Goal: Information Seeking & Learning: Learn about a topic

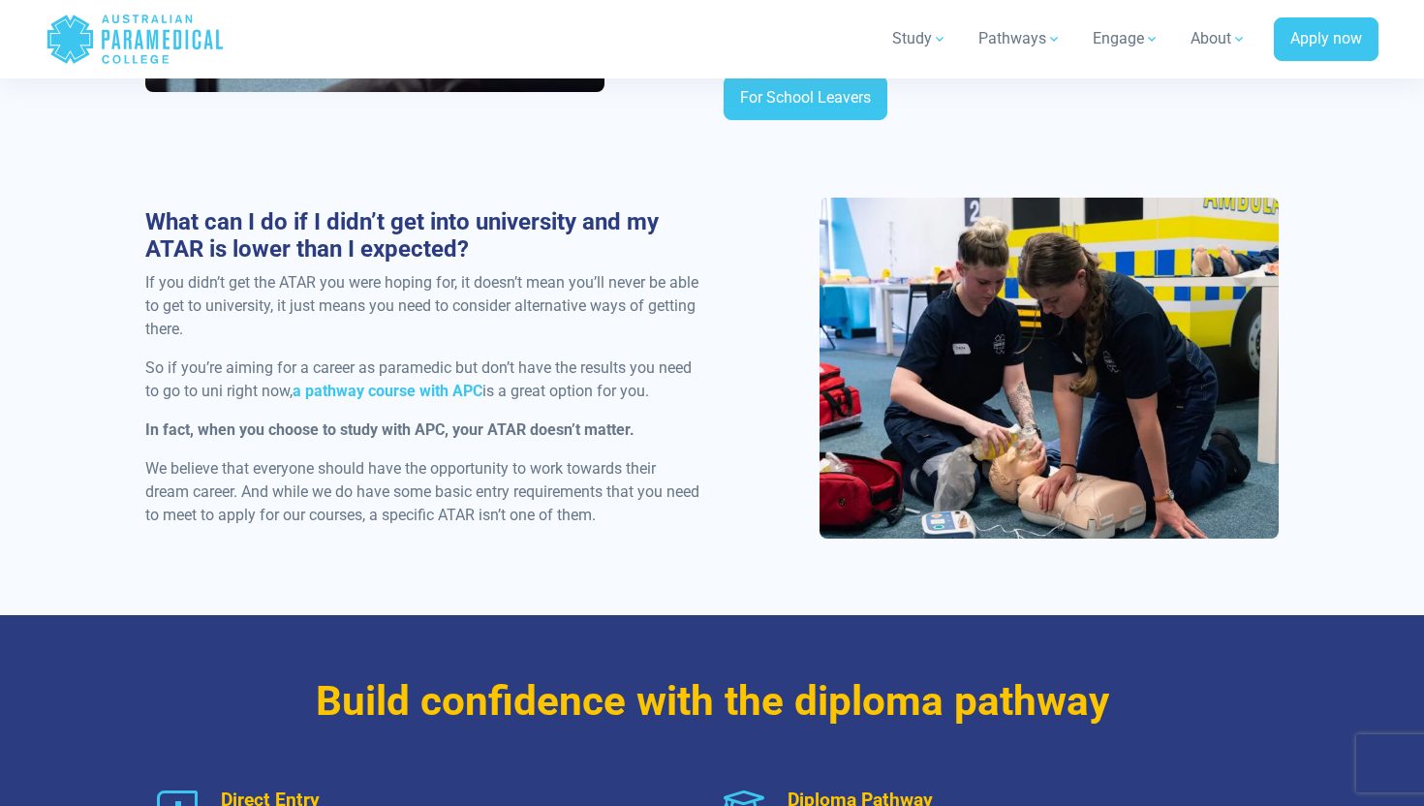
click at [414, 420] on strong "In fact, when you choose to study with APC, your ATAR doesn’t matter." at bounding box center [389, 429] width 489 height 18
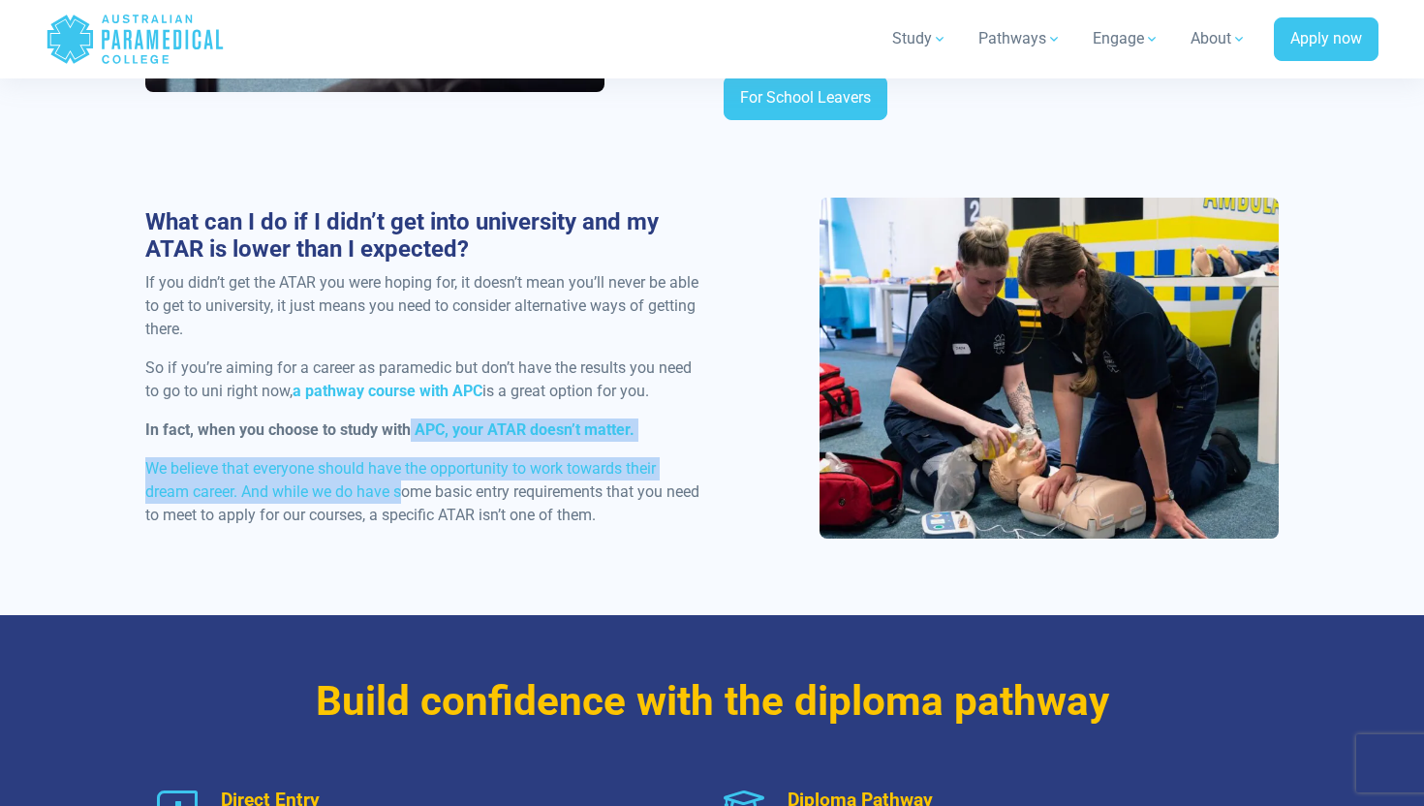
drag, startPoint x: 408, startPoint y: 402, endPoint x: 400, endPoint y: 461, distance: 59.6
click at [400, 461] on div "What can I do if I didn’t get into university and my ATAR is lower than I expec…" at bounding box center [423, 375] width 578 height 335
click at [400, 461] on p "We believe that everyone should have the opportunity to work towards their drea…" at bounding box center [422, 492] width 555 height 70
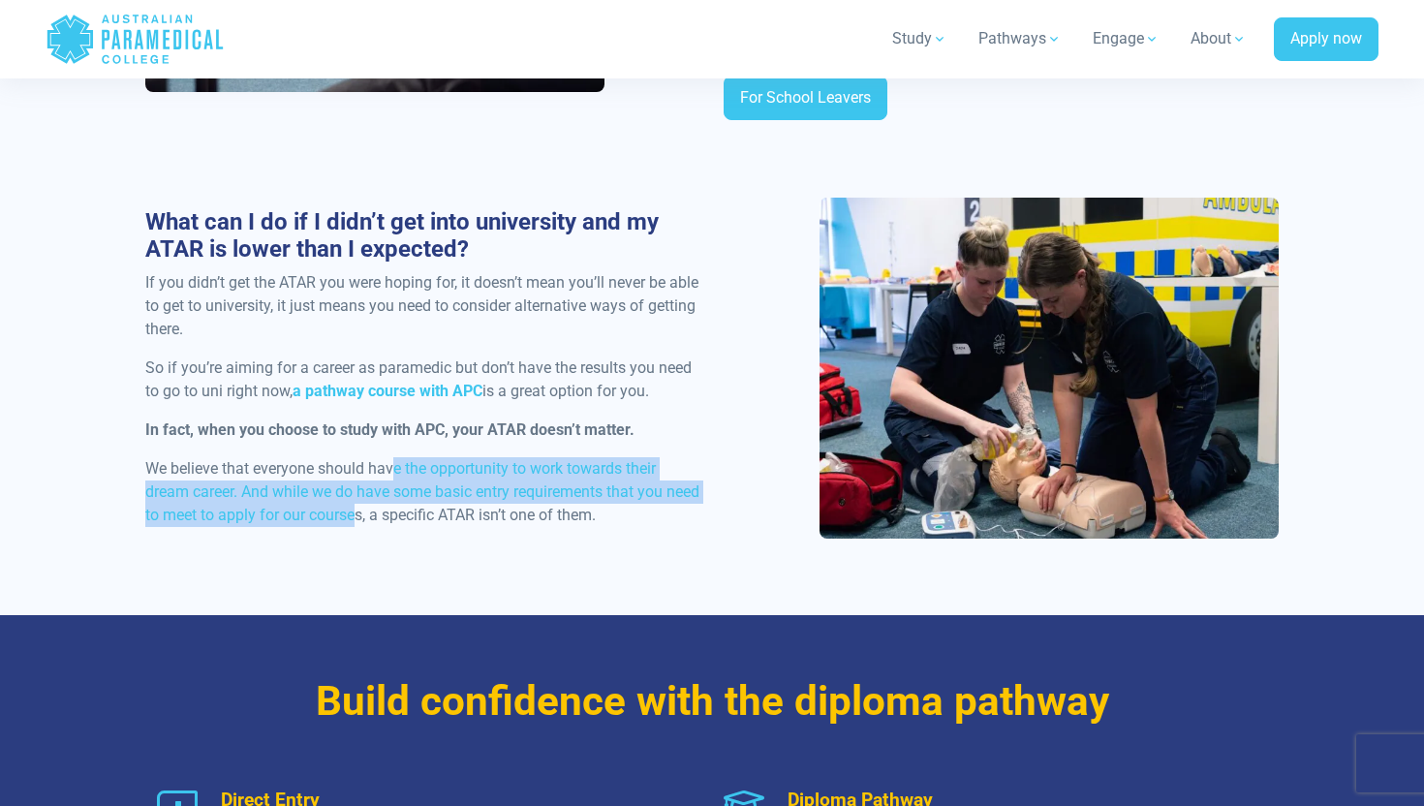
drag, startPoint x: 392, startPoint y: 442, endPoint x: 394, endPoint y: 503, distance: 61.1
click at [394, 503] on p "We believe that everyone should have the opportunity to work towards their drea…" at bounding box center [422, 492] width 555 height 70
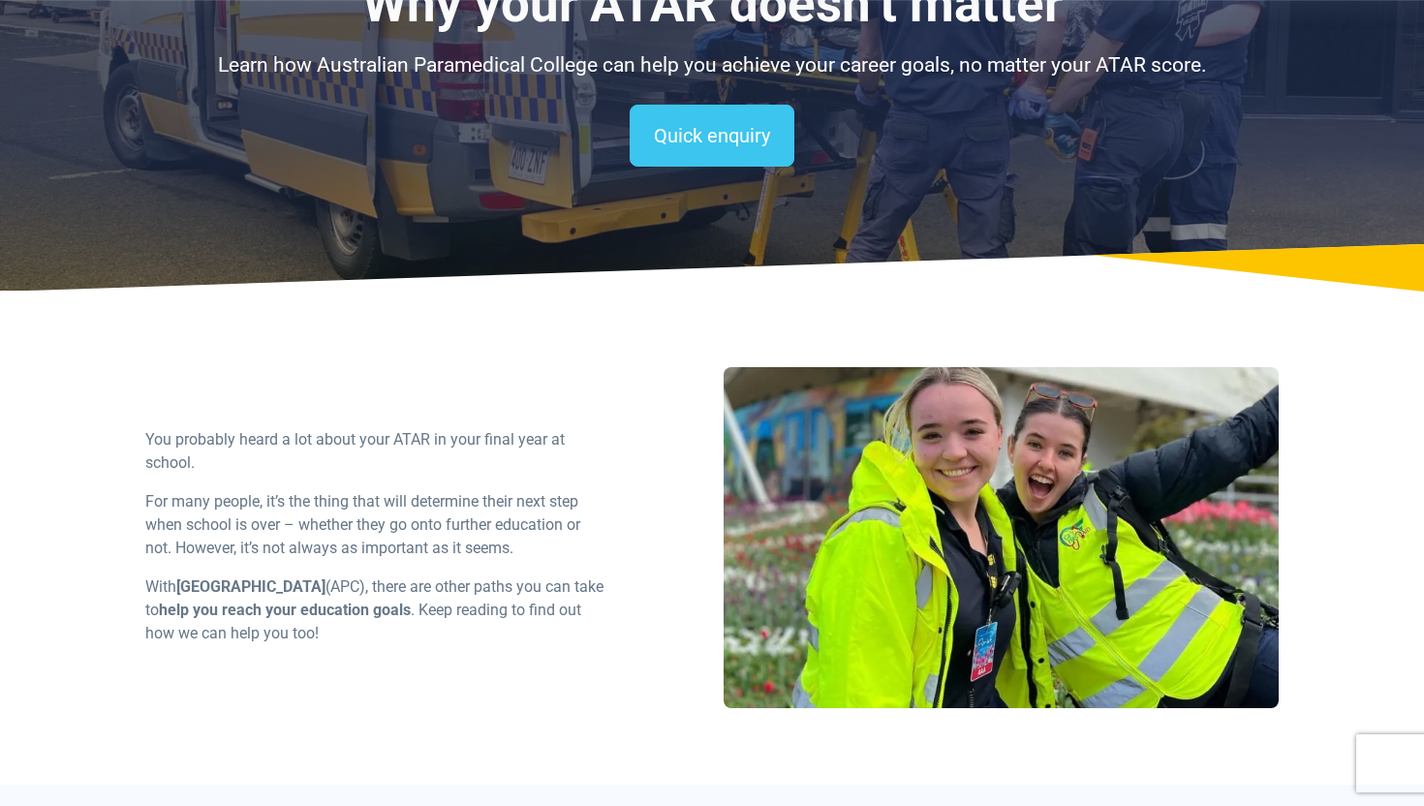
scroll to position [205, 0]
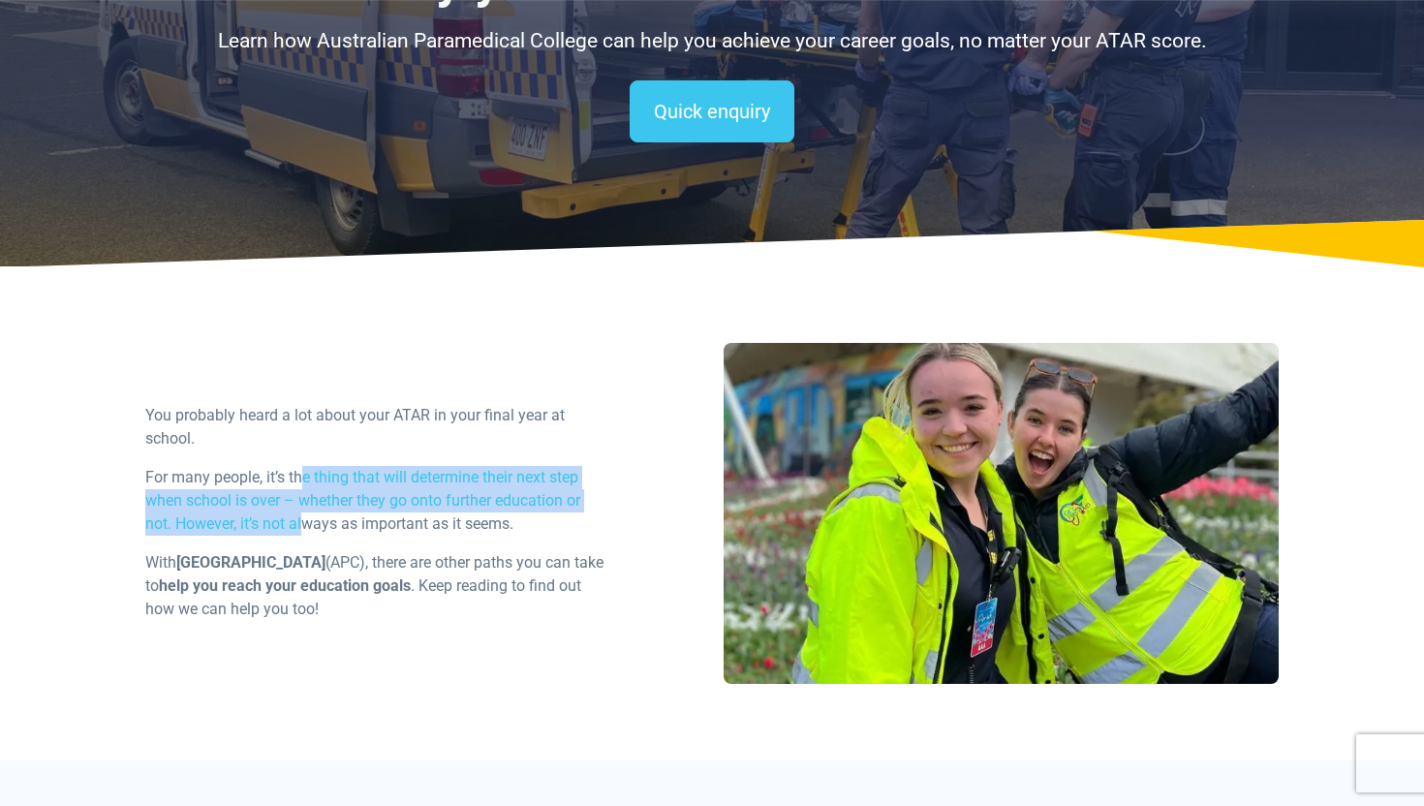
drag, startPoint x: 305, startPoint y: 474, endPoint x: 302, endPoint y: 529, distance: 55.3
click at [302, 529] on p "For many people, it’s the thing that will determine their next step when school…" at bounding box center [374, 501] width 458 height 70
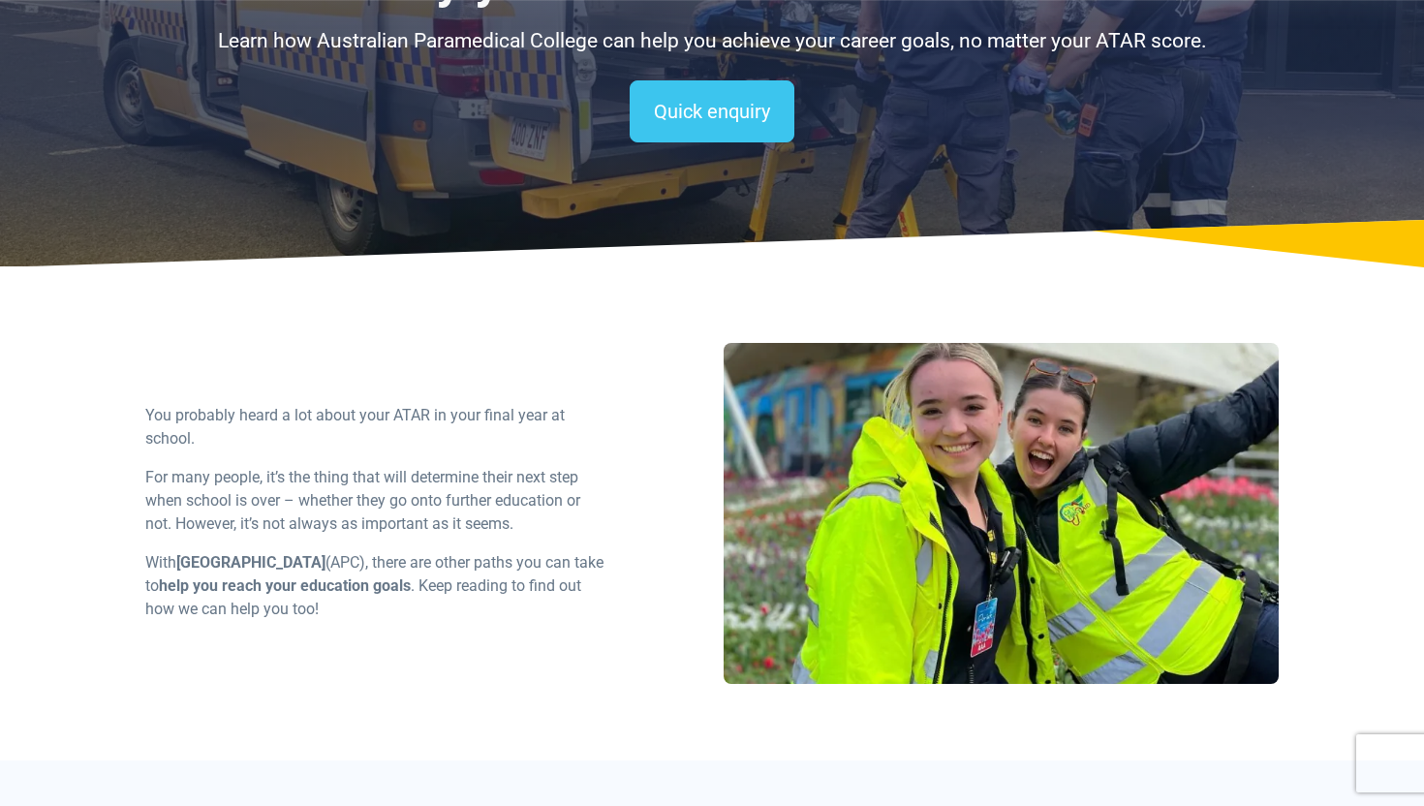
click at [301, 529] on p "For many people, it’s the thing that will determine their next step when school…" at bounding box center [374, 501] width 458 height 70
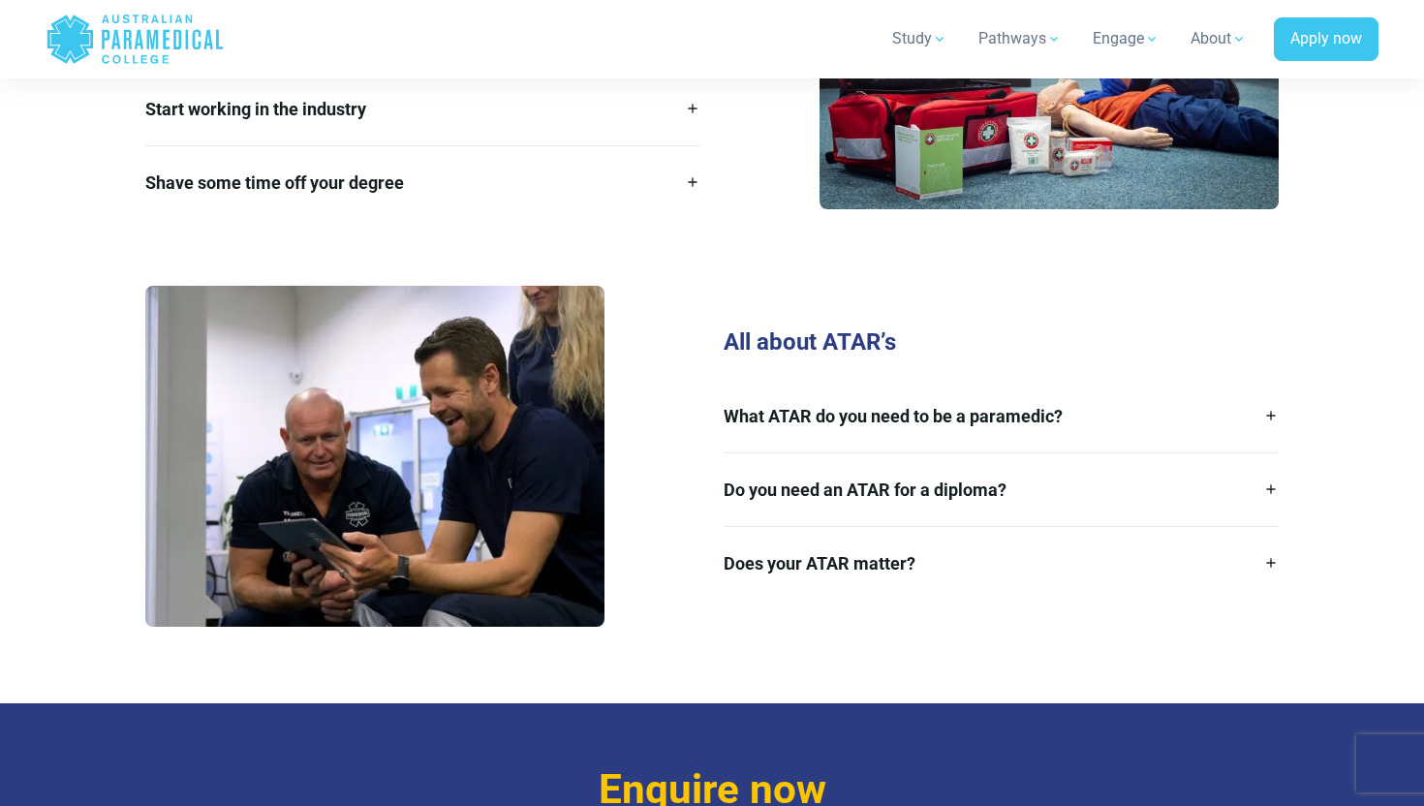
scroll to position [2731, 0]
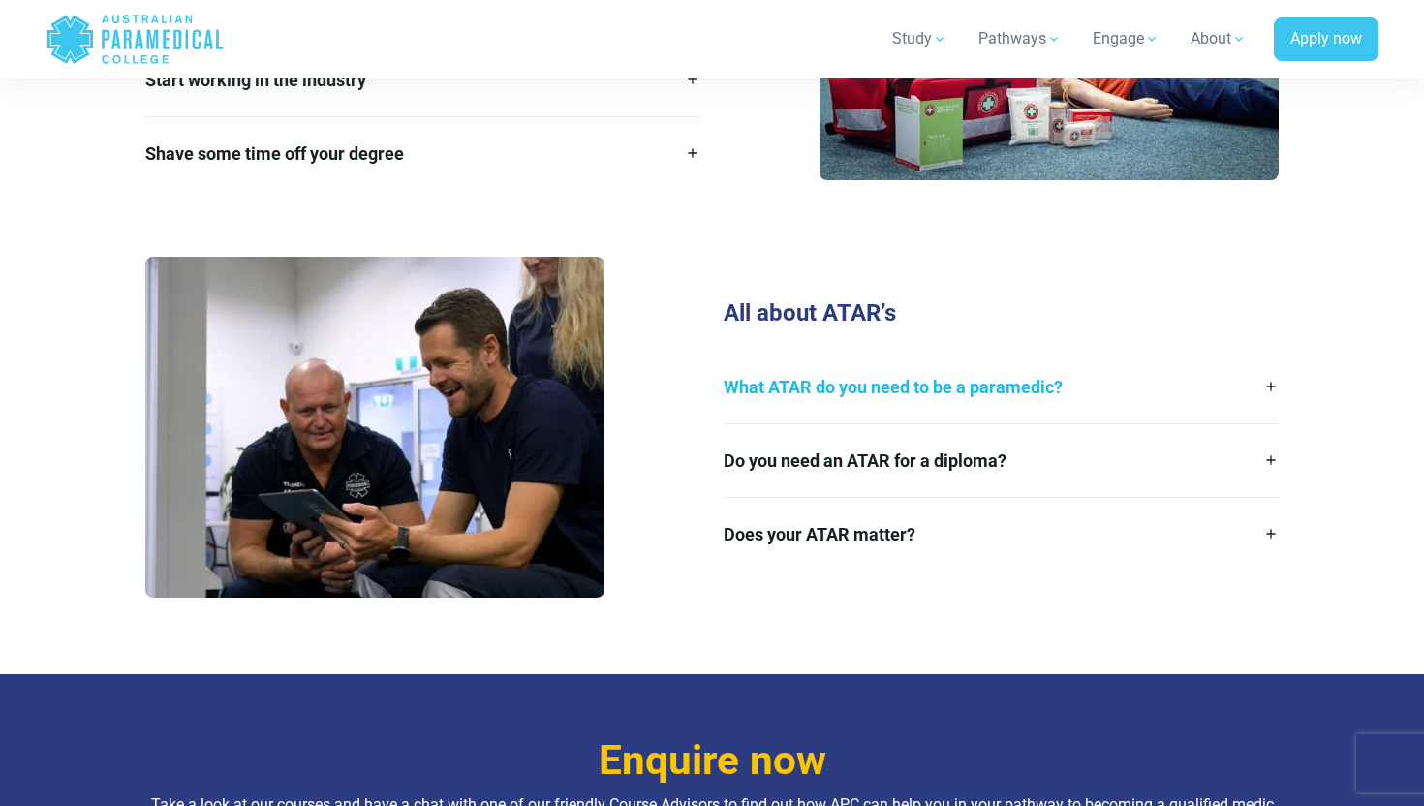
click at [1107, 369] on link "What ATAR do you need to be a paramedic?" at bounding box center [1001, 387] width 555 height 73
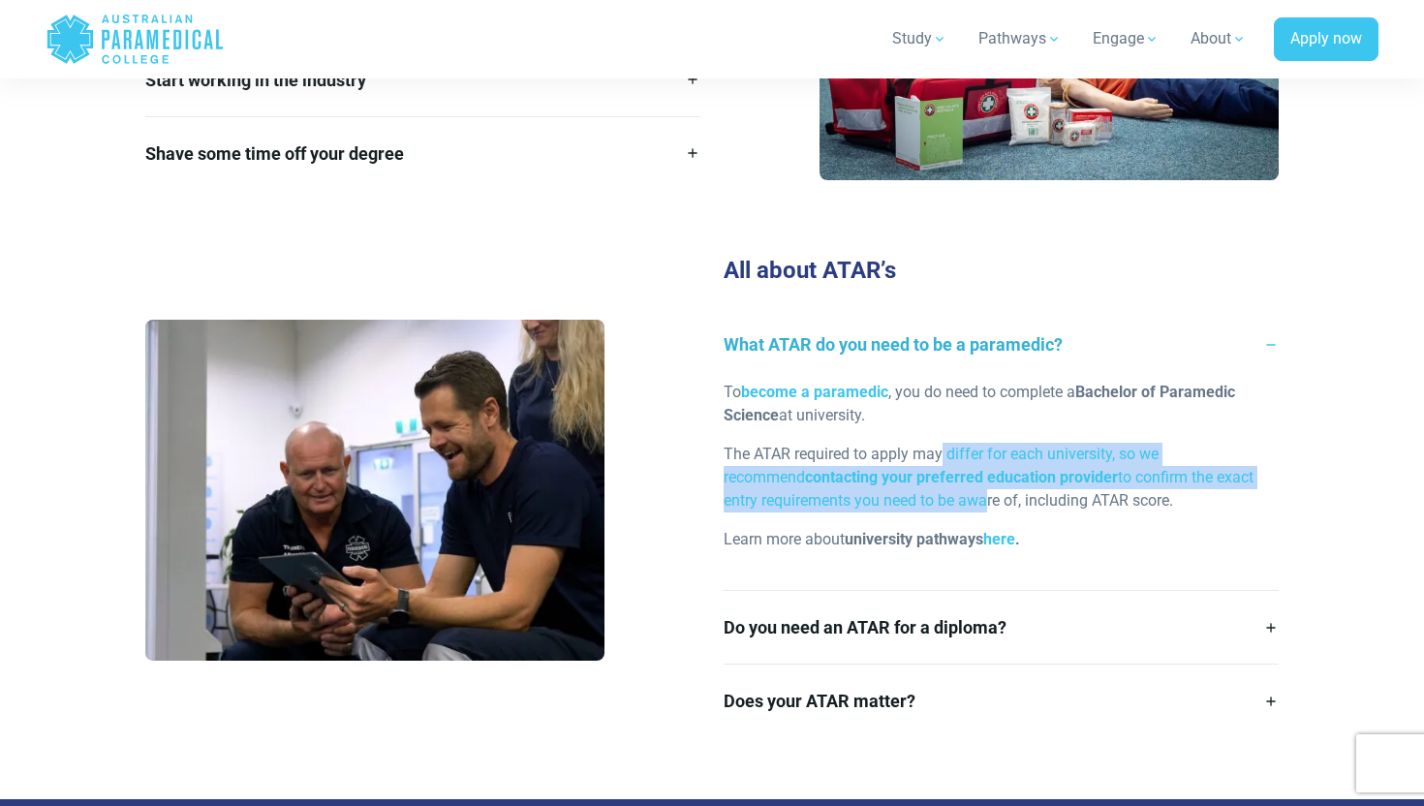
drag, startPoint x: 944, startPoint y: 425, endPoint x: 941, endPoint y: 472, distance: 46.6
click at [941, 472] on p "The ATAR required to apply may differ for each university, so we recommend cont…" at bounding box center [1001, 478] width 555 height 70
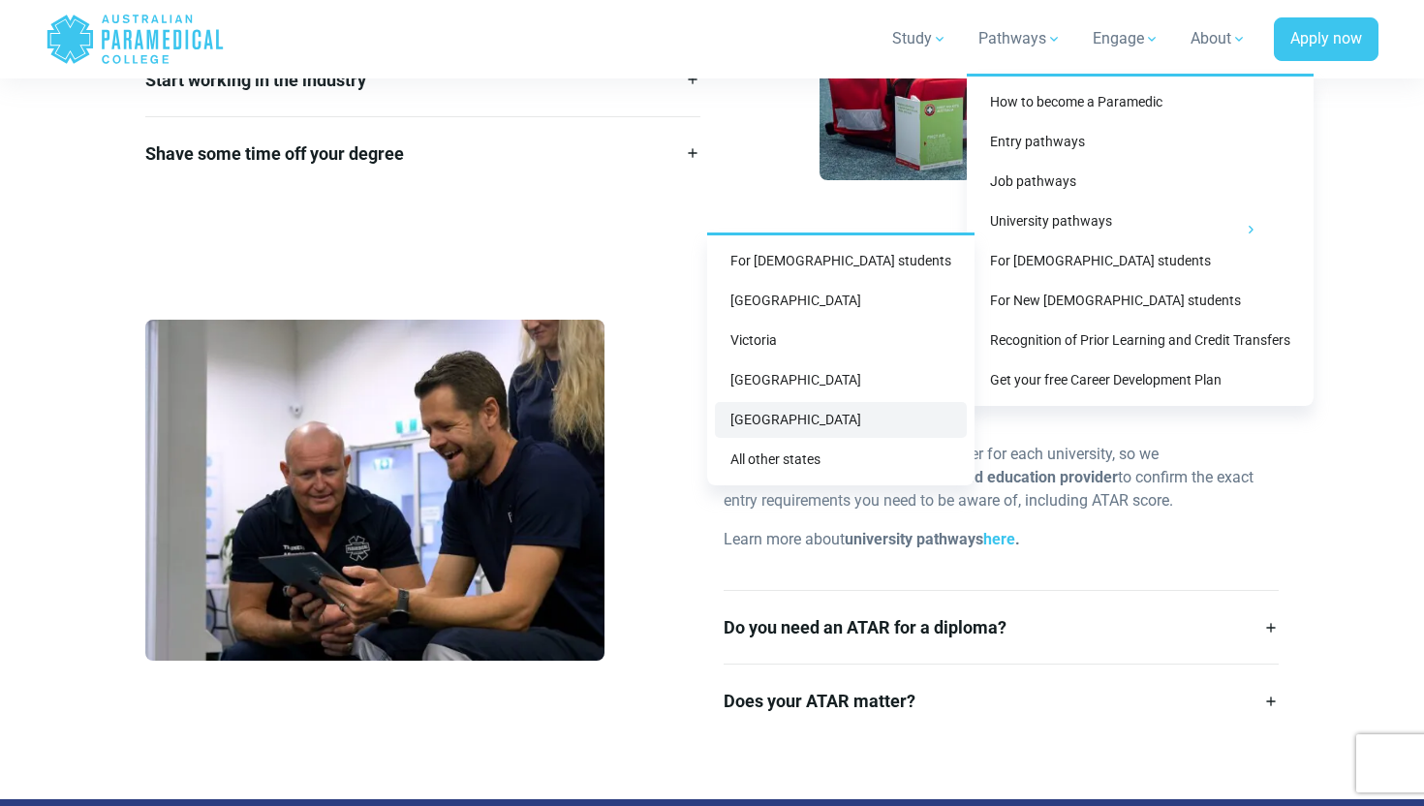
click at [865, 423] on link "[GEOGRAPHIC_DATA]" at bounding box center [841, 420] width 252 height 36
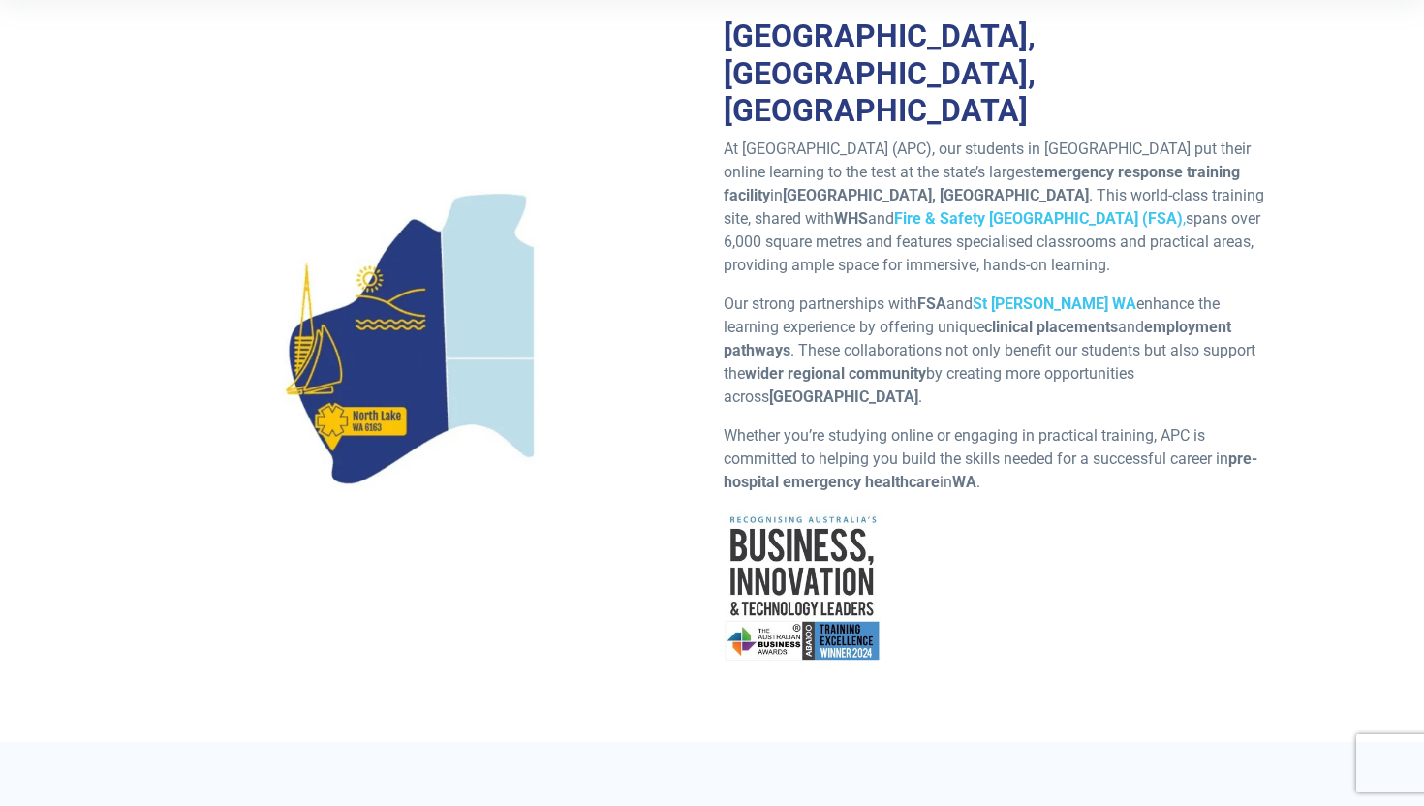
scroll to position [520, 0]
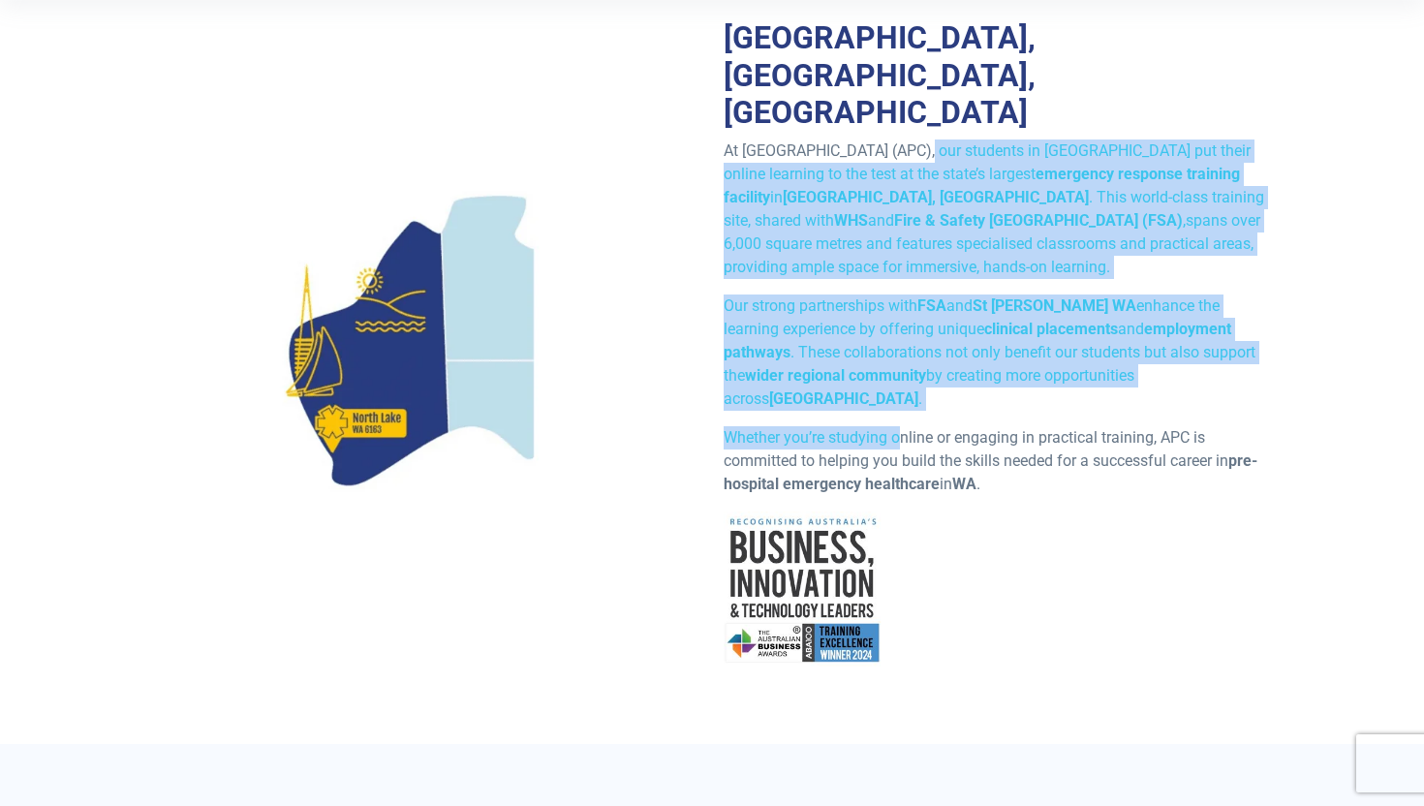
drag, startPoint x: 912, startPoint y: 117, endPoint x: 897, endPoint y: 375, distance: 258.1
click at [897, 374] on div "Australian Paramedical College, Perth, Western Australia At Australian Paramedi…" at bounding box center [1001, 350] width 578 height 663
click at [897, 426] on p "Whether you’re studying online or engaging in practical training, APC is commit…" at bounding box center [1001, 461] width 555 height 70
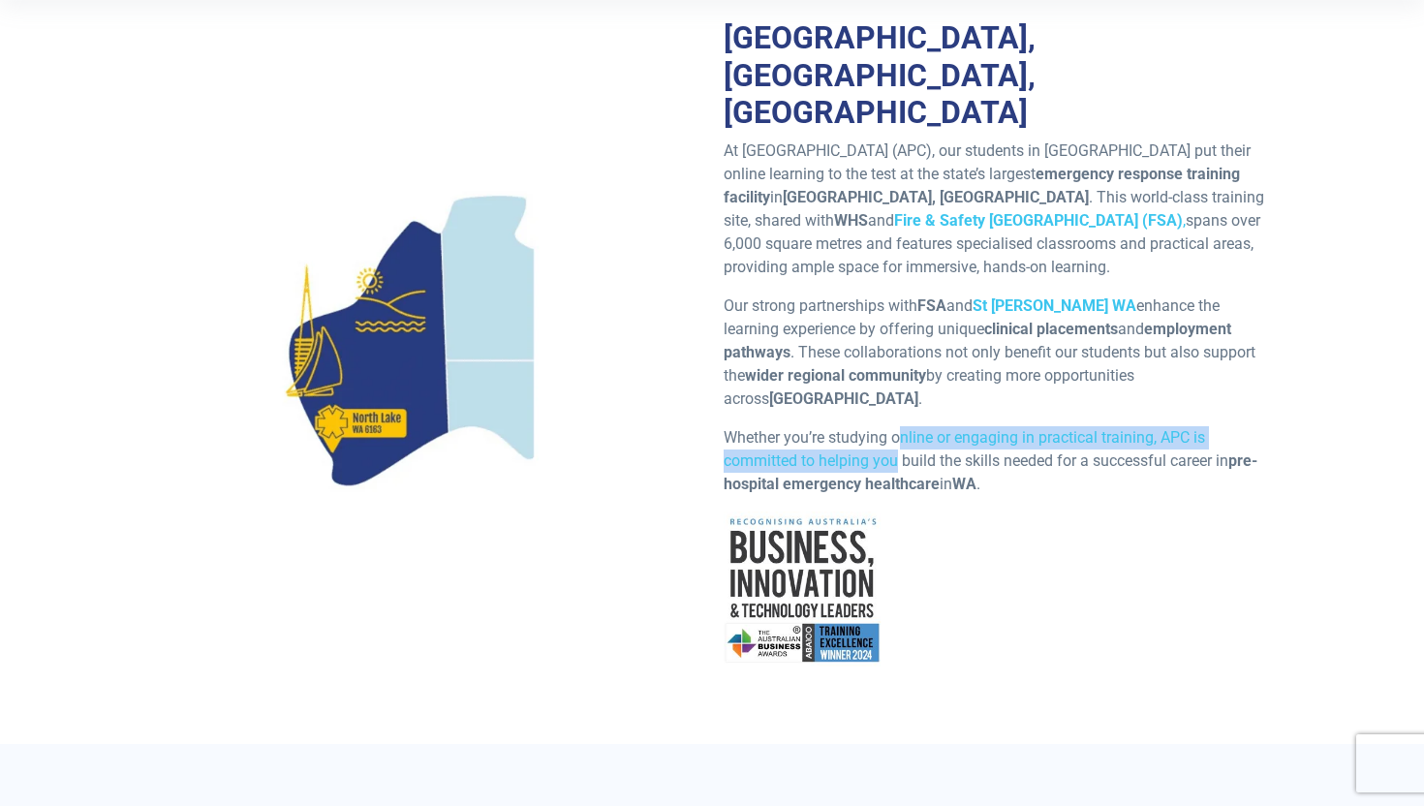
drag, startPoint x: 897, startPoint y: 375, endPoint x: 897, endPoint y: 398, distance: 23.3
click at [897, 426] on p "Whether you’re studying online or engaging in practical training, APC is commit…" at bounding box center [1001, 461] width 555 height 70
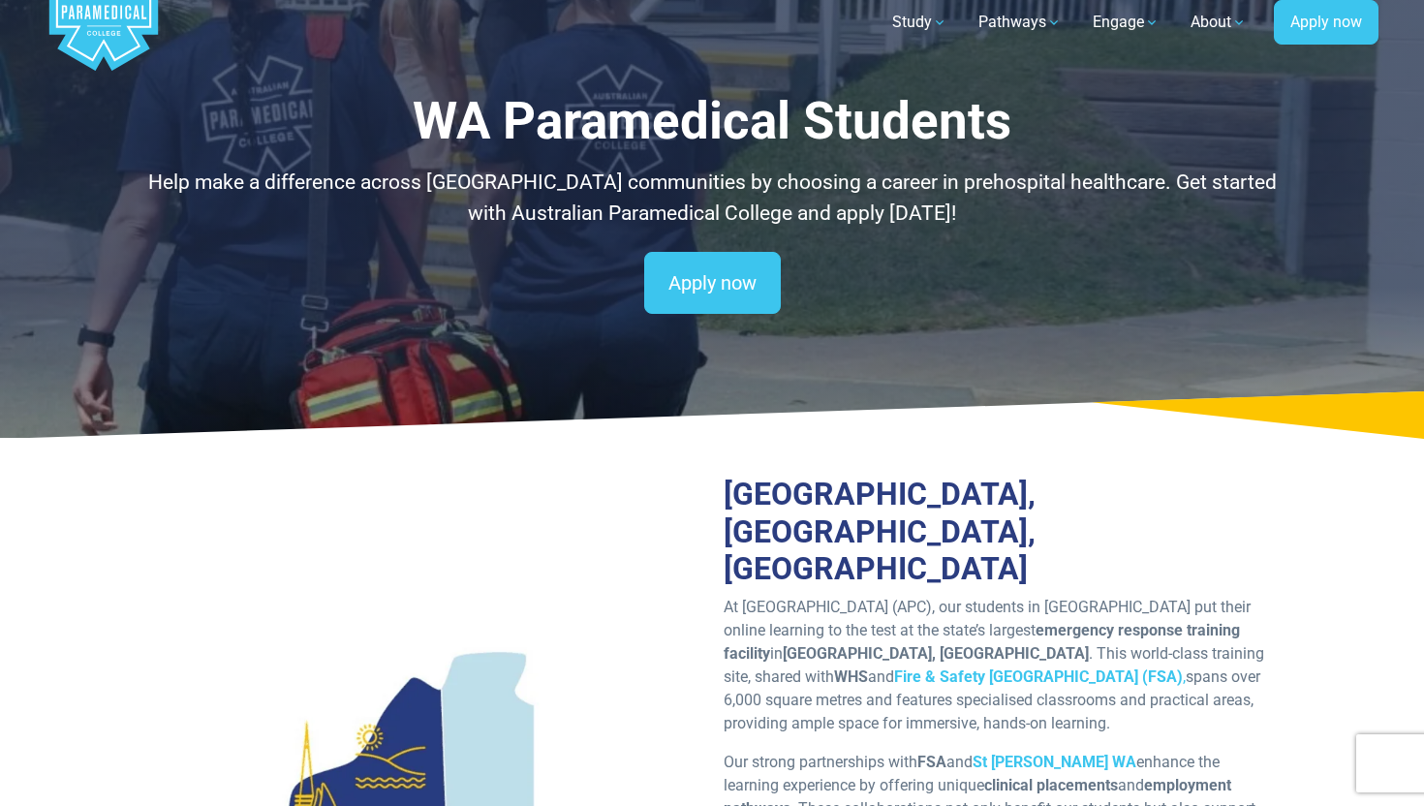
scroll to position [0, 0]
